Goal: Register for event/course

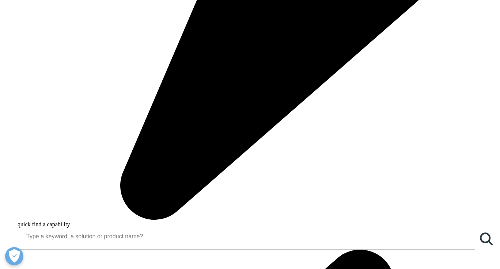
scroll to position [511, 0]
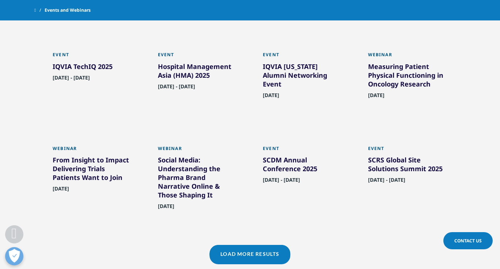
click at [389, 170] on div "SCRS Global Site Solutions Summit 2025" at bounding box center [408, 166] width 80 height 20
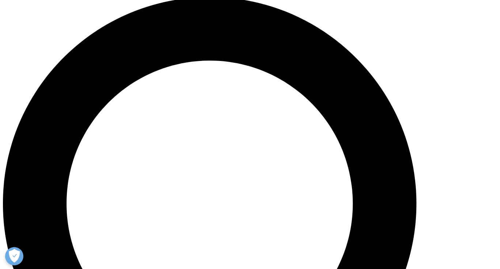
scroll to position [511, 0]
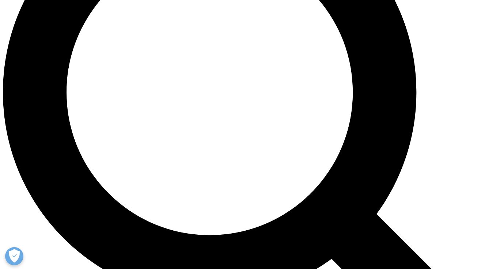
scroll to position [621, 0]
